Goal: Navigation & Orientation: Find specific page/section

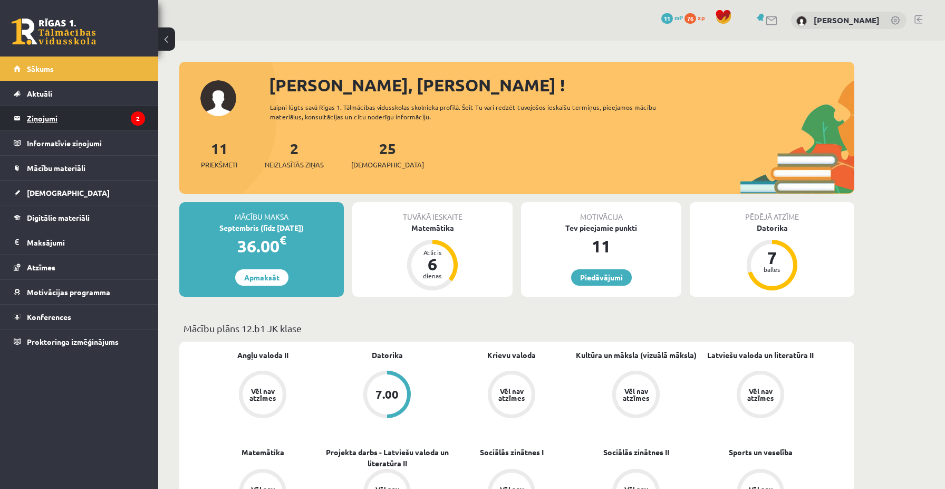
click at [59, 122] on legend "Ziņojumi 2" at bounding box center [86, 118] width 118 height 24
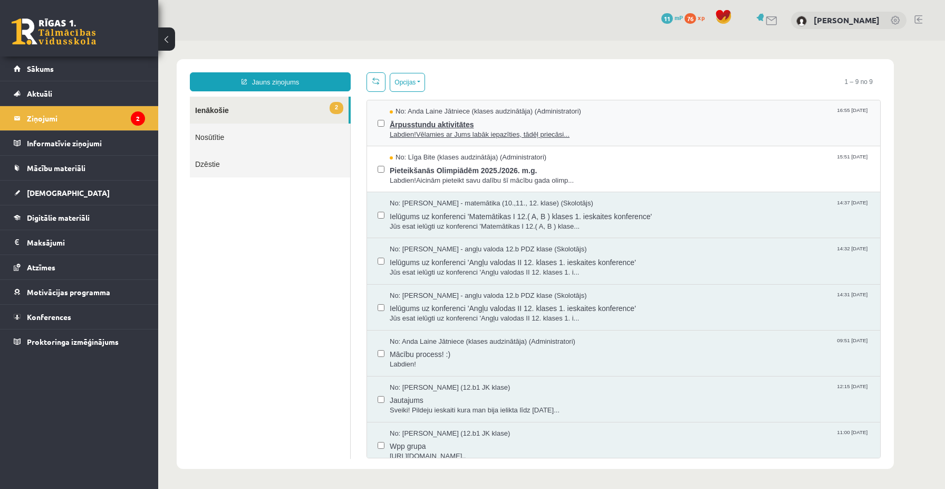
click at [460, 127] on span "Ārpusstundu aktivitātes" at bounding box center [630, 123] width 480 height 13
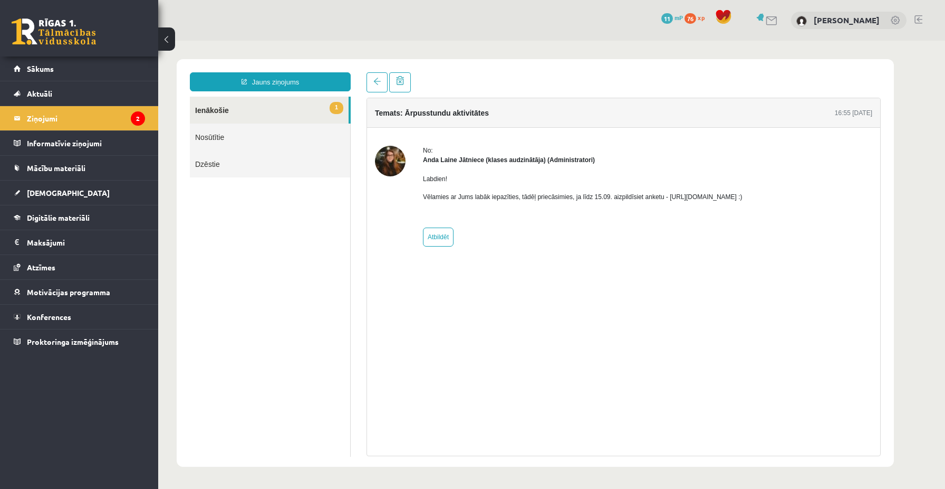
drag, startPoint x: 684, startPoint y: 197, endPoint x: 804, endPoint y: 199, distance: 119.3
click at [743, 199] on p "Vēlamies ar Jums labāk iepazīties, tādēļ priecāsimies, ja līdz 15.09. aizpildīs…" at bounding box center [583, 196] width 320 height 9
copy p "[URL][DOMAIN_NAME]"
click at [209, 99] on link "1 Ienākošie" at bounding box center [269, 110] width 159 height 27
click at [110, 106] on li "Ziņojumi 2" at bounding box center [79, 118] width 158 height 25
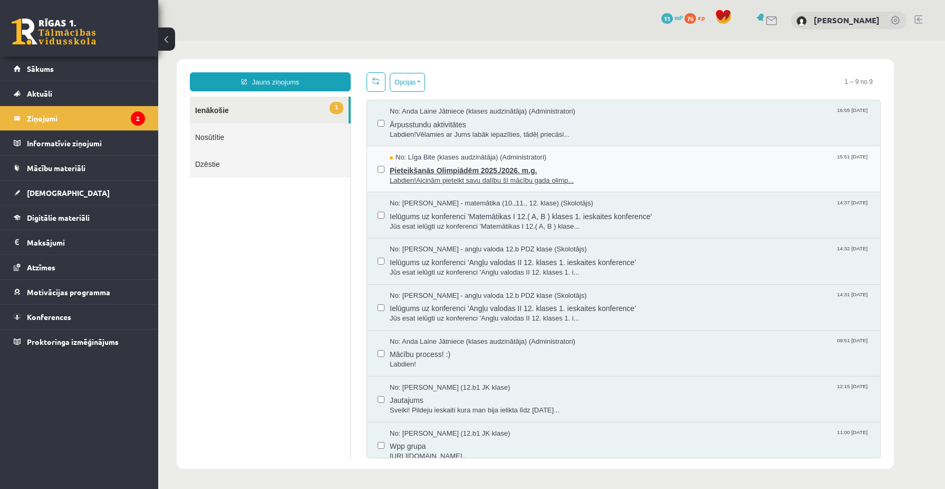
click at [431, 176] on span "Labdien!Aicinām pieteikt savu dalību šī mācību gada olimp..." at bounding box center [630, 181] width 480 height 10
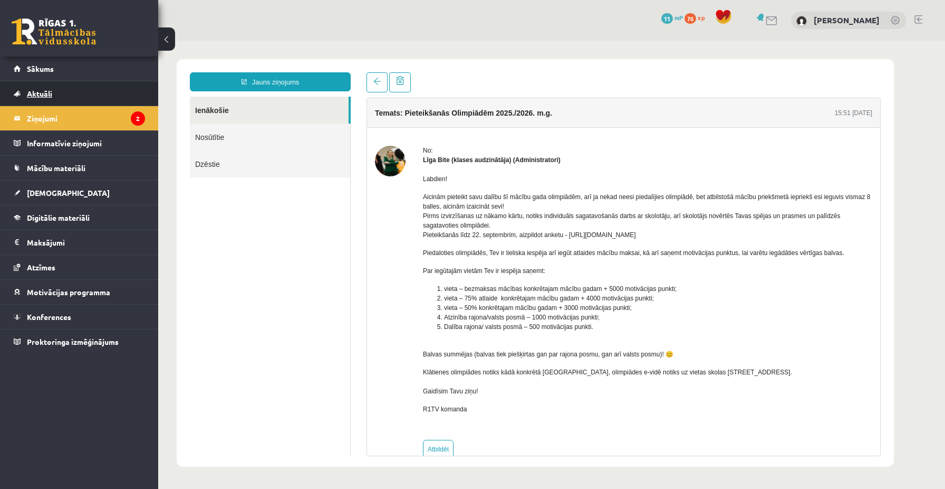
click at [41, 97] on span "Aktuāli" at bounding box center [39, 93] width 25 height 9
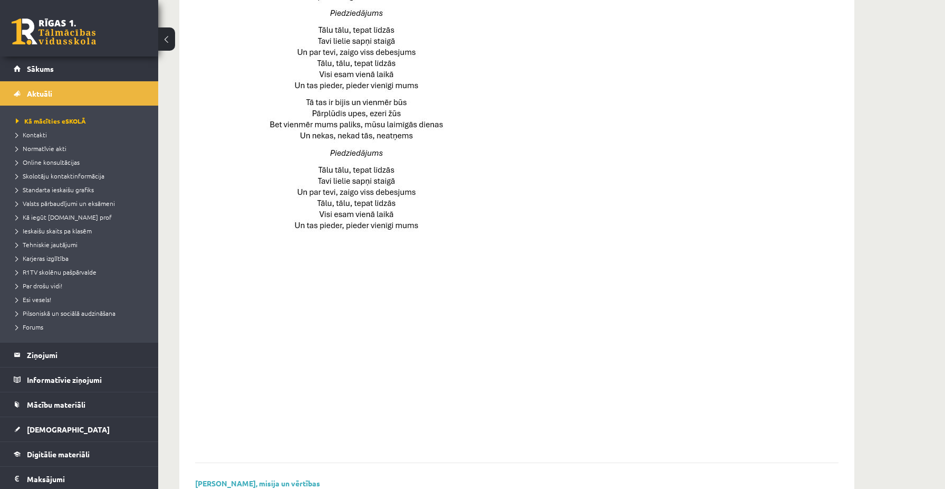
scroll to position [661, 0]
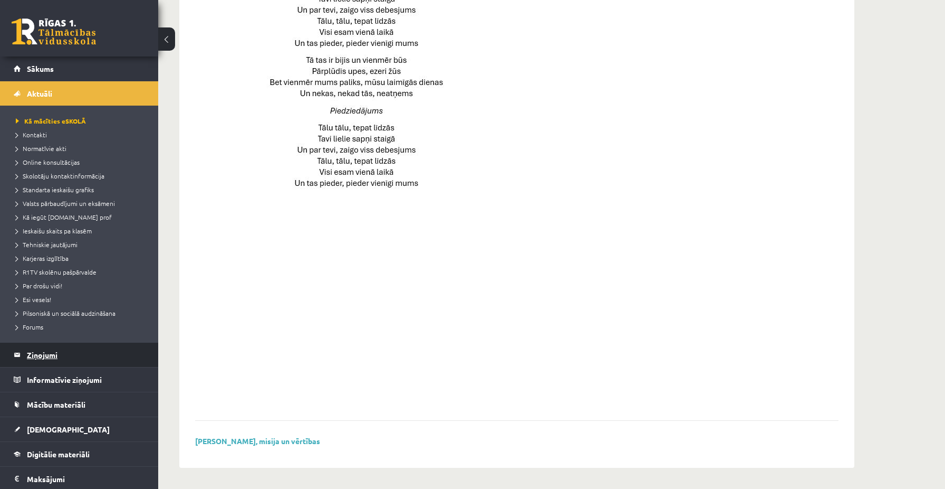
click at [53, 356] on legend "Ziņojumi 2" at bounding box center [86, 354] width 118 height 24
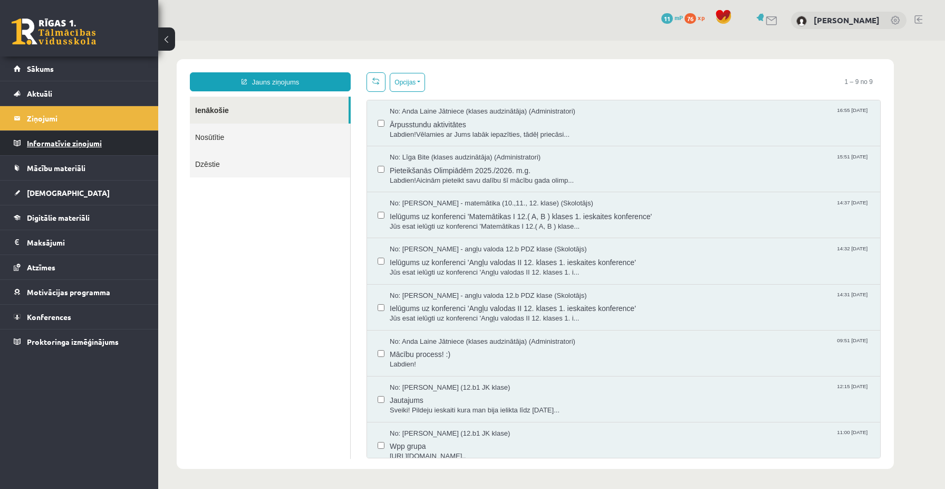
click at [80, 144] on legend "Informatīvie ziņojumi 0" at bounding box center [86, 143] width 118 height 24
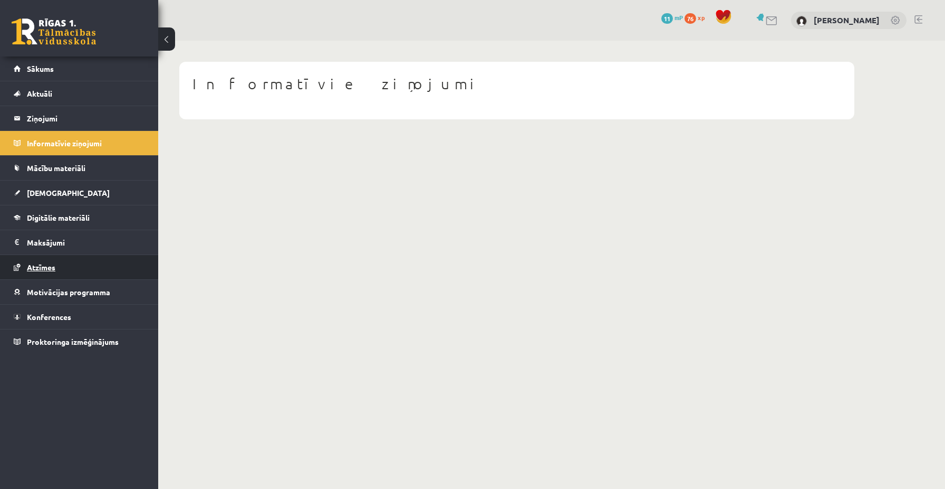
click at [38, 263] on span "Atzīmes" at bounding box center [41, 266] width 28 height 9
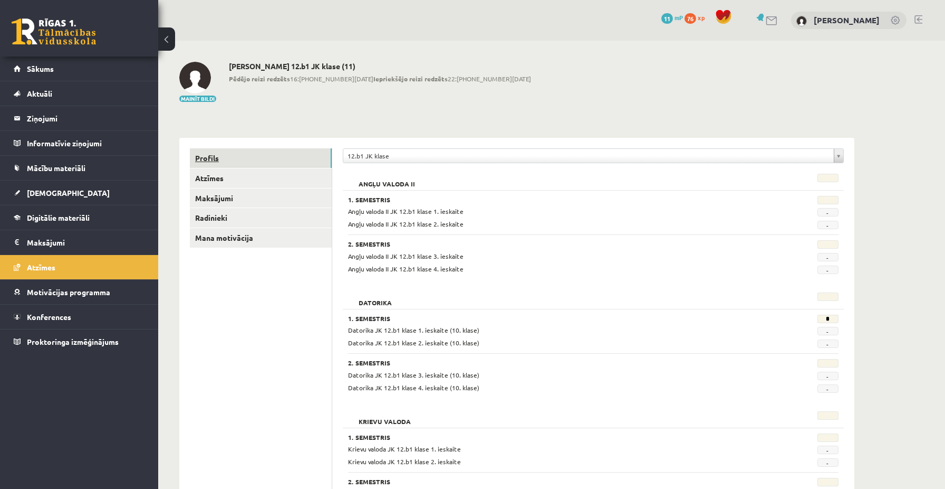
click at [211, 166] on link "Profils" at bounding box center [261, 158] width 142 height 20
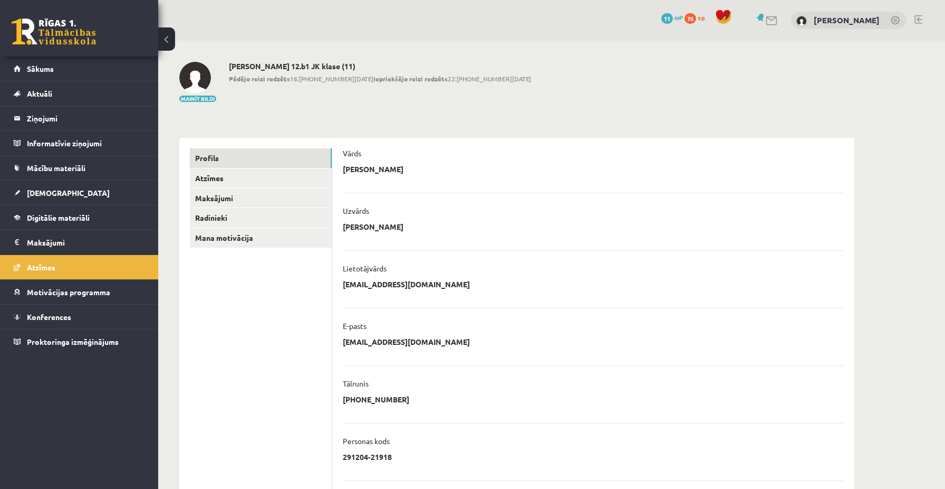
drag, startPoint x: 344, startPoint y: 68, endPoint x: 360, endPoint y: 68, distance: 16.4
click at [360, 68] on h2 "[PERSON_NAME] 12.b1 JK klase (11)" at bounding box center [380, 66] width 302 height 9
click at [58, 121] on legend "Ziņojumi 2" at bounding box center [86, 118] width 118 height 24
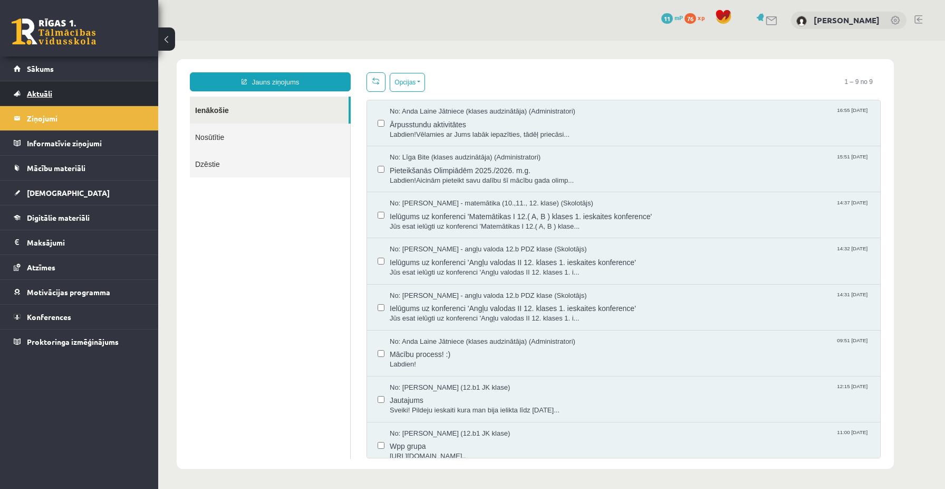
click at [48, 100] on link "Aktuāli" at bounding box center [79, 93] width 131 height 24
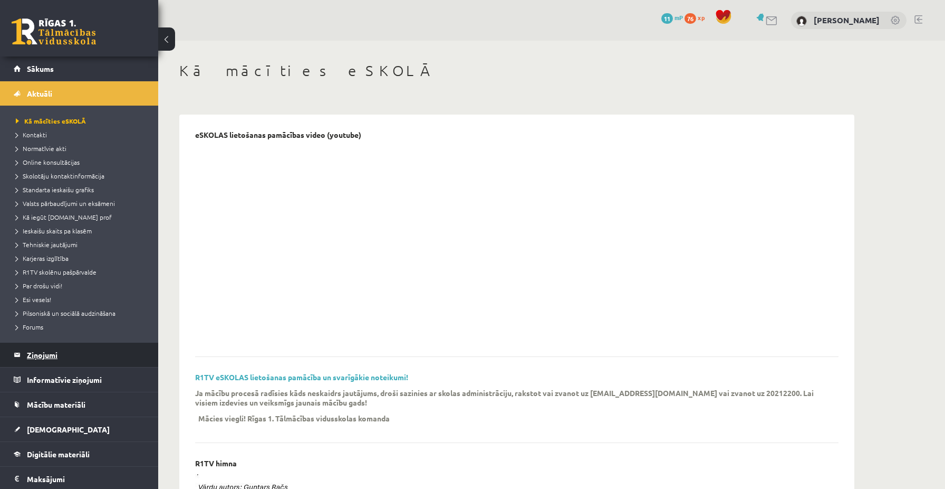
click at [44, 353] on legend "Ziņojumi 2" at bounding box center [86, 354] width 118 height 24
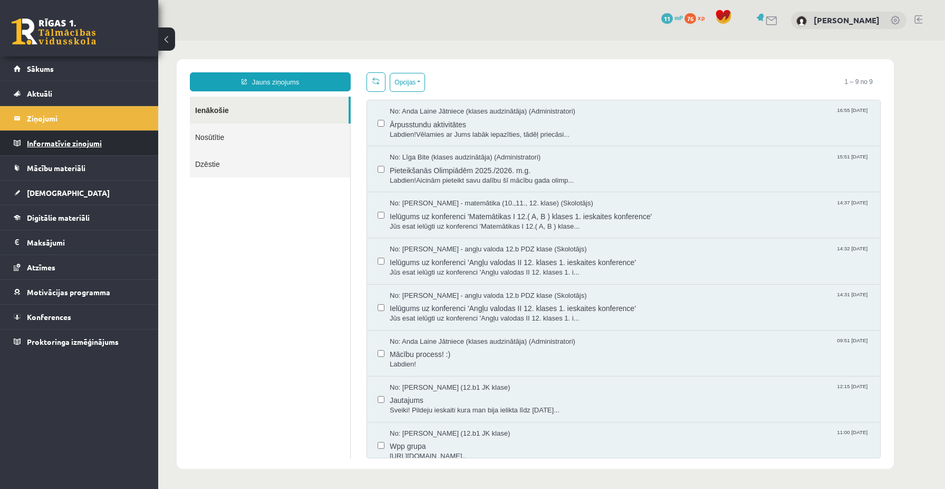
click at [61, 139] on legend "Informatīvie ziņojumi 0" at bounding box center [86, 143] width 118 height 24
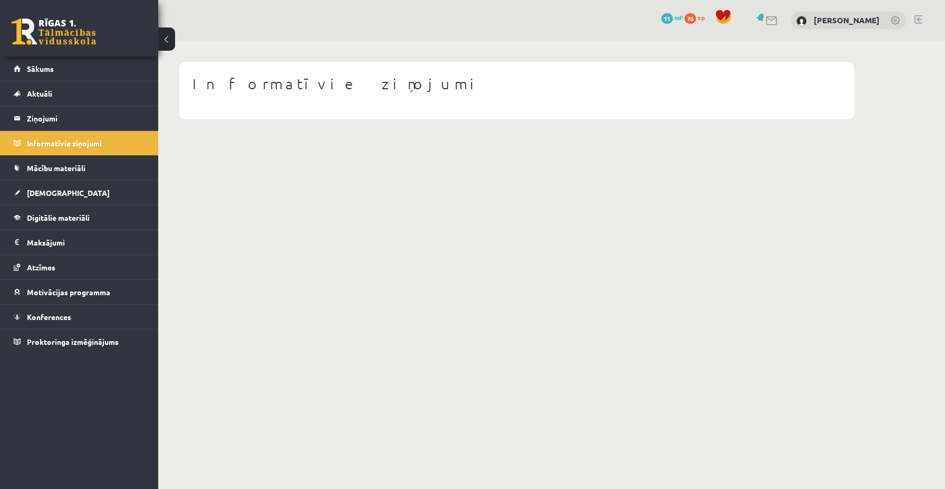
click at [827, 29] on div "0 Dāvanas 11 mP 76 xp Madars Fiļencovs" at bounding box center [551, 20] width 787 height 41
click at [893, 16] on link at bounding box center [896, 21] width 11 height 11
